Goal: Task Accomplishment & Management: Complete application form

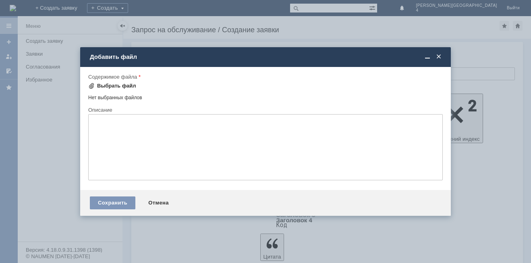
click at [112, 87] on div "Выбрать файл" at bounding box center [116, 86] width 39 height 6
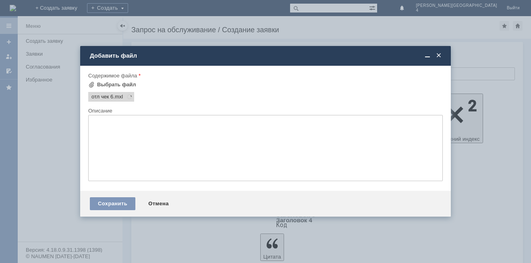
scroll to position [114, 16]
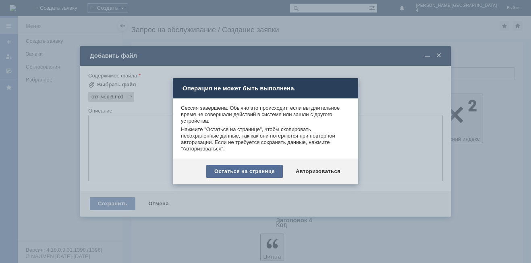
click at [249, 176] on div "Остаться на странице" at bounding box center [244, 171] width 77 height 13
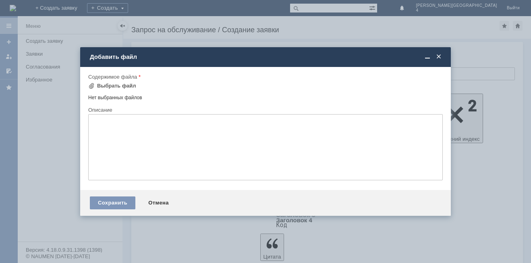
click at [436, 60] on span at bounding box center [439, 56] width 8 height 7
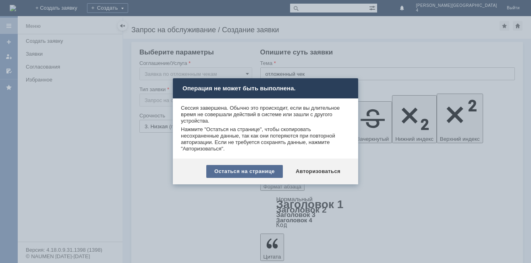
click at [263, 166] on div "Остаться на странице" at bounding box center [244, 171] width 77 height 13
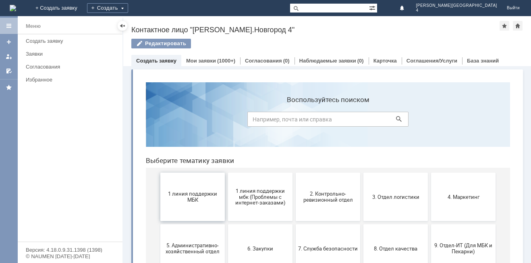
click at [207, 185] on button "1 линия поддержки МБК" at bounding box center [192, 196] width 64 height 48
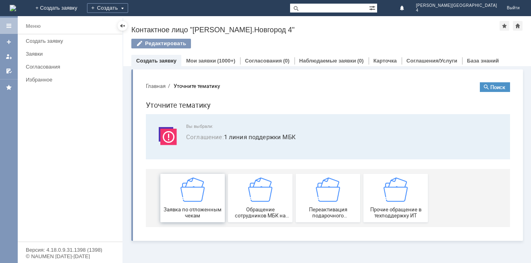
click at [193, 197] on img at bounding box center [193, 189] width 24 height 24
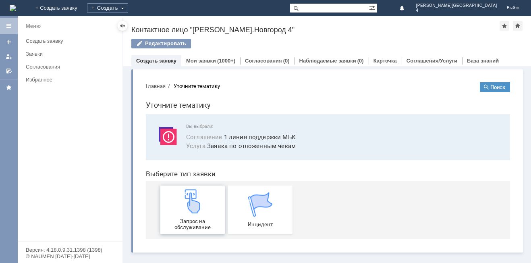
click at [191, 217] on div "Запрос на обслуживание" at bounding box center [193, 209] width 60 height 41
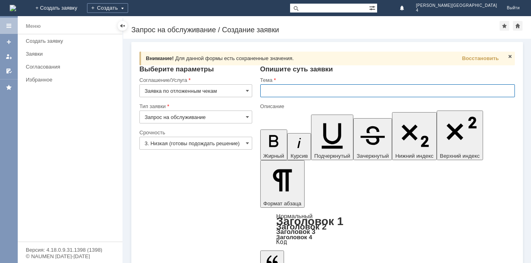
click at [293, 90] on input "text" at bounding box center [387, 90] width 255 height 13
click at [293, 90] on input "отложенны чек" at bounding box center [387, 90] width 255 height 13
type input "отложенный чек"
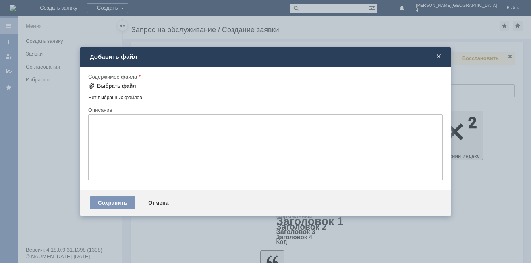
click at [125, 89] on div "Выбрать файл" at bounding box center [116, 86] width 39 height 6
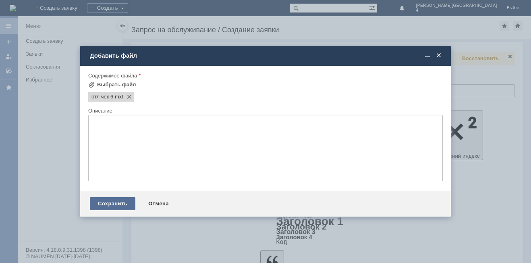
click at [123, 201] on div "Сохранить" at bounding box center [113, 203] width 46 height 13
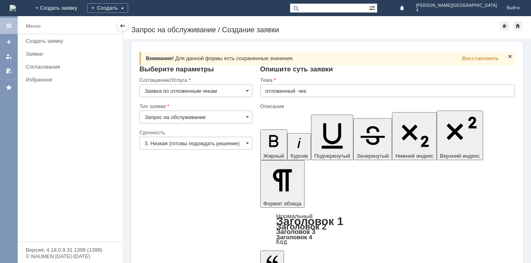
scroll to position [10, 0]
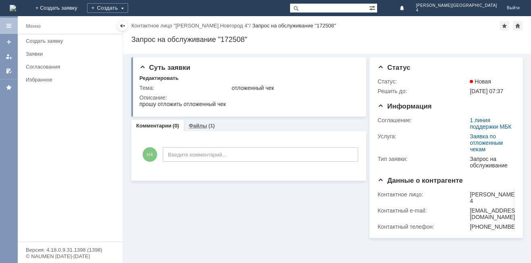
click at [204, 120] on div "Файлы (1)" at bounding box center [202, 126] width 36 height 12
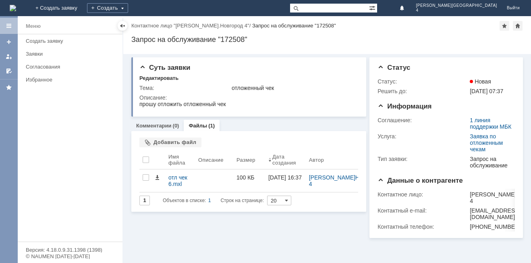
click at [163, 132] on div "Файлы Добавить файл Результаты поиска: 1 Объектов в списке: 1 Строк на странице…" at bounding box center [248, 171] width 235 height 81
click at [163, 127] on link "Комментарии" at bounding box center [153, 126] width 35 height 6
